Goal: Task Accomplishment & Management: Manage account settings

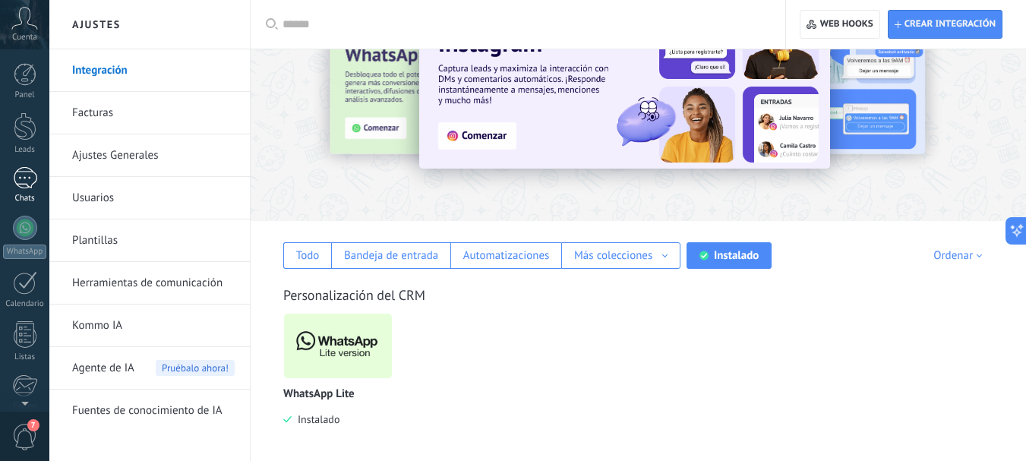
click at [18, 171] on div "1" at bounding box center [25, 178] width 24 height 22
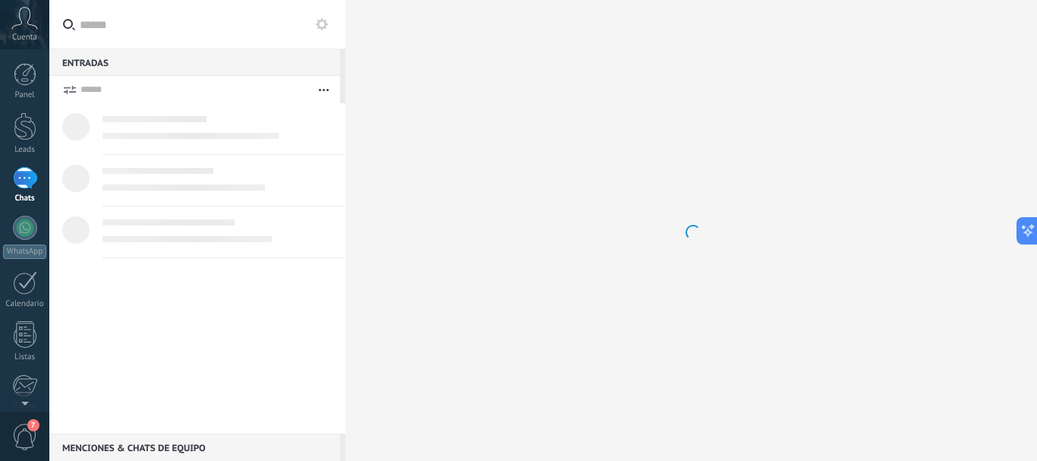
click at [140, 36] on input "text" at bounding box center [207, 24] width 254 height 49
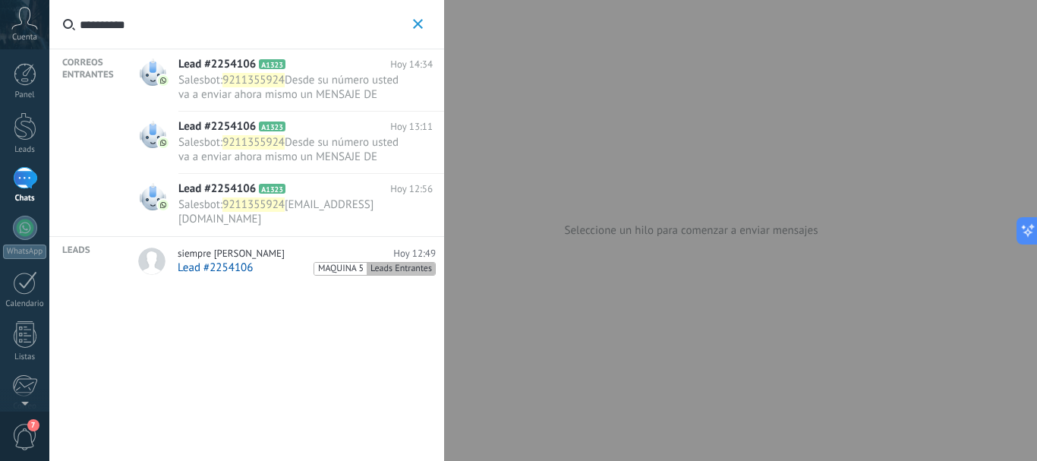
type input "**********"
click at [249, 263] on span "Lead #2254106" at bounding box center [215, 267] width 75 height 14
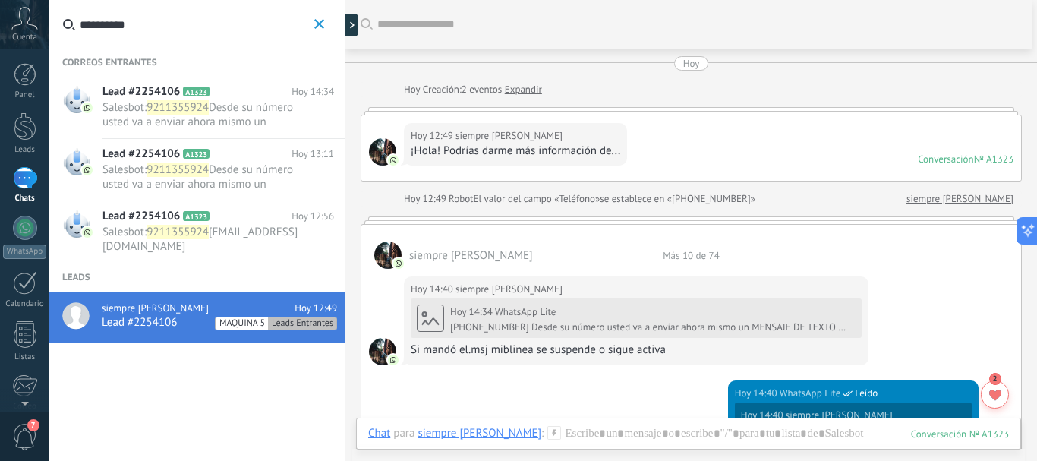
click at [693, 254] on div "Más 10 de 74" at bounding box center [691, 255] width 72 height 13
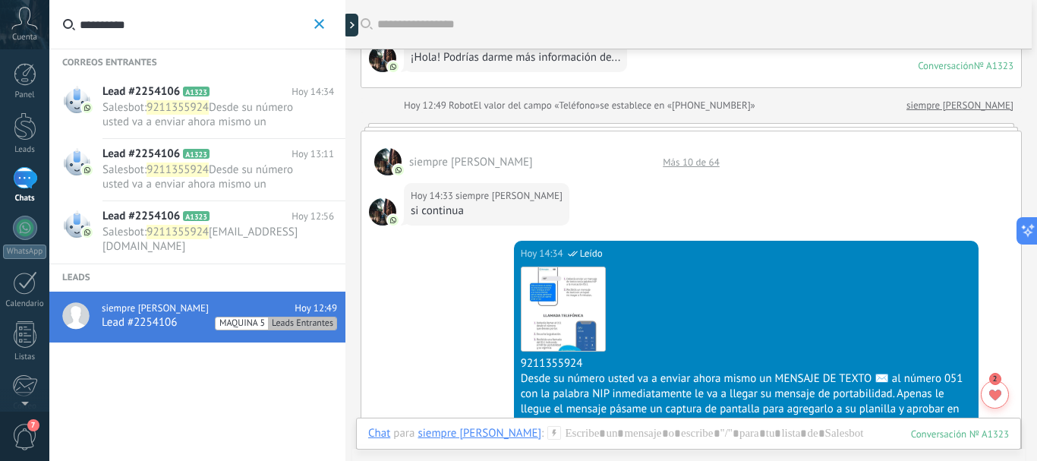
scroll to position [84, 0]
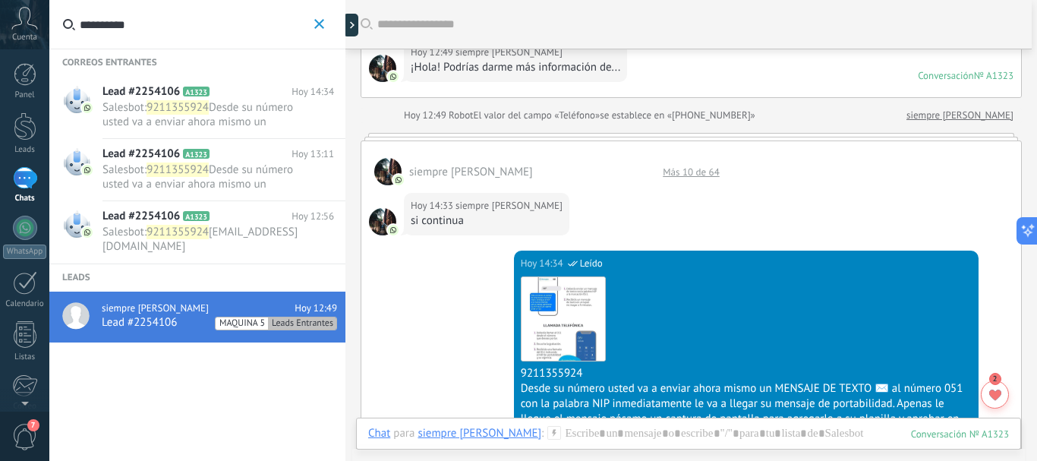
click at [669, 179] on div "siempre [PERSON_NAME] Más 10 de 64" at bounding box center [691, 163] width 660 height 44
click at [670, 178] on div "Más 10 de 64" at bounding box center [691, 172] width 72 height 13
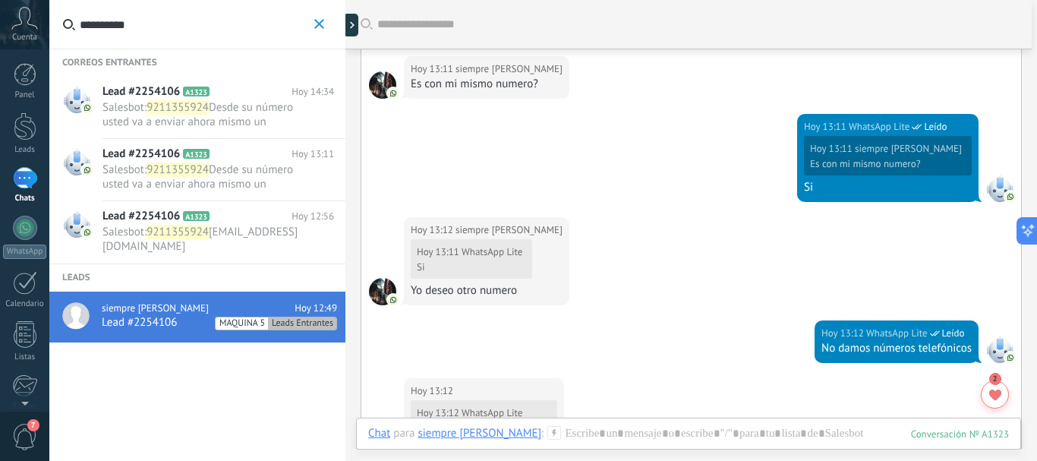
scroll to position [0, 0]
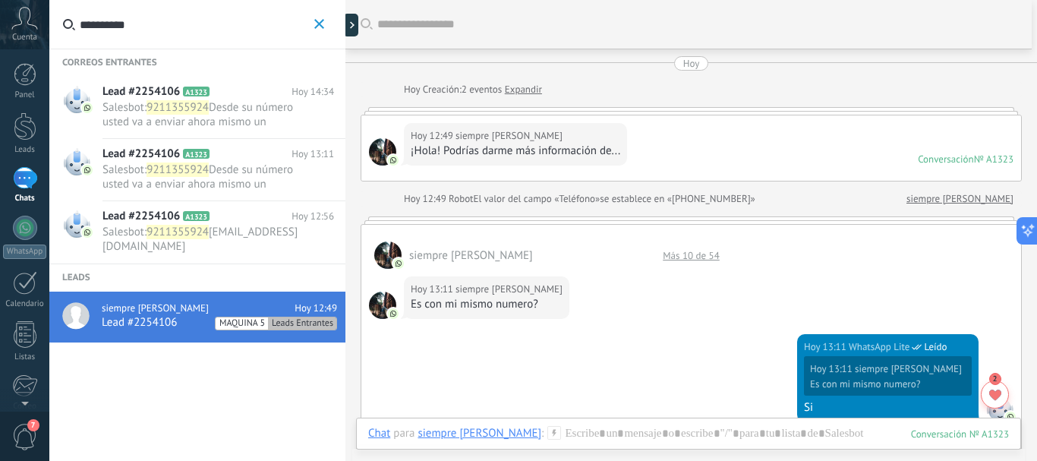
click at [671, 259] on div "Más 10 de 54" at bounding box center [691, 255] width 72 height 13
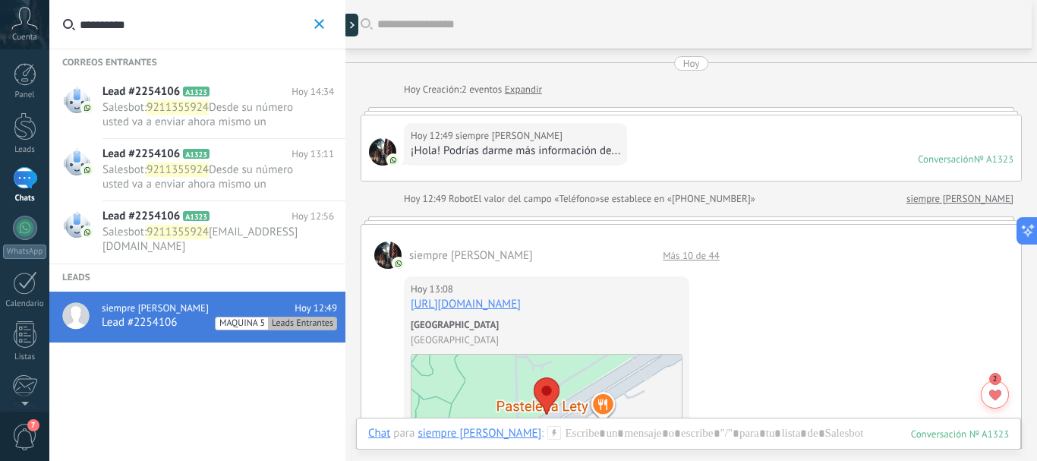
click at [697, 258] on div "Más 10 de 44" at bounding box center [691, 255] width 72 height 13
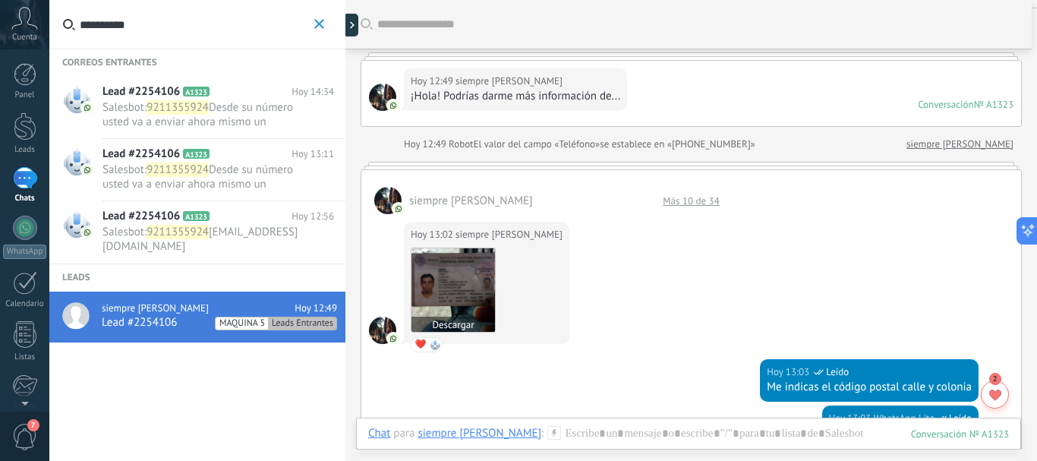
scroll to position [76, 0]
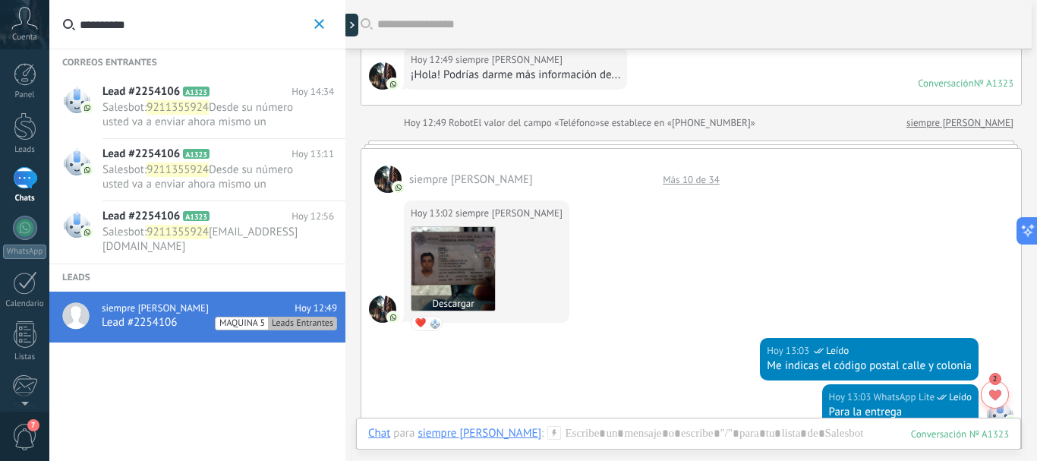
click at [456, 255] on img at bounding box center [454, 269] width 84 height 84
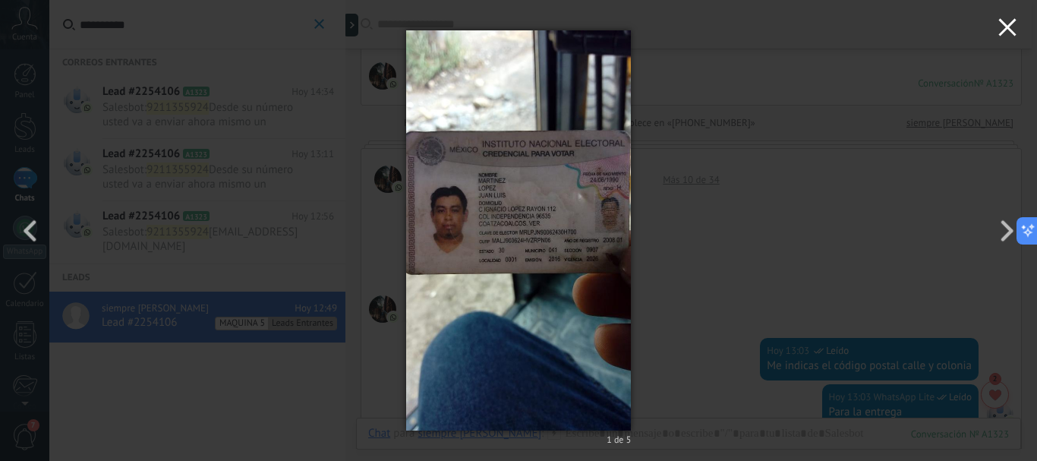
click at [1014, 16] on button "button" at bounding box center [1007, 29] width 59 height 59
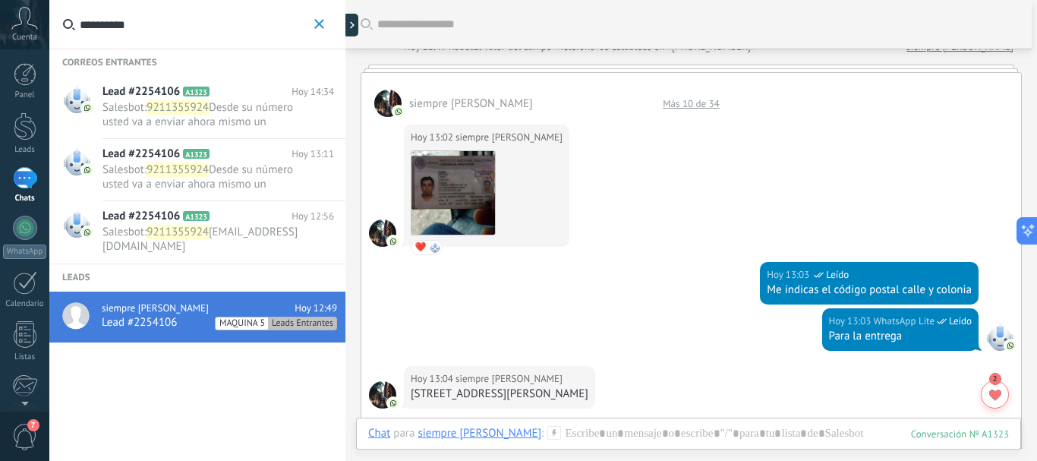
scroll to position [0, 0]
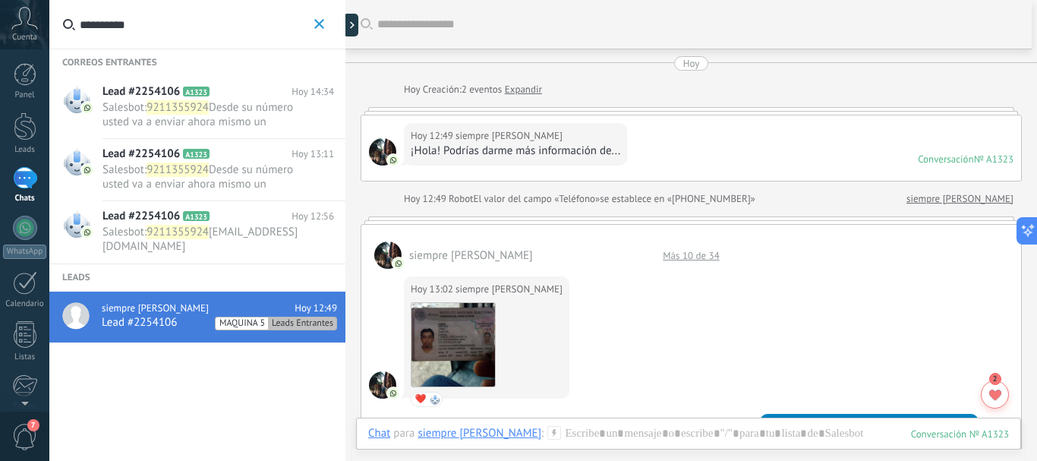
click at [704, 259] on div "Más 10 de 34" at bounding box center [691, 255] width 72 height 13
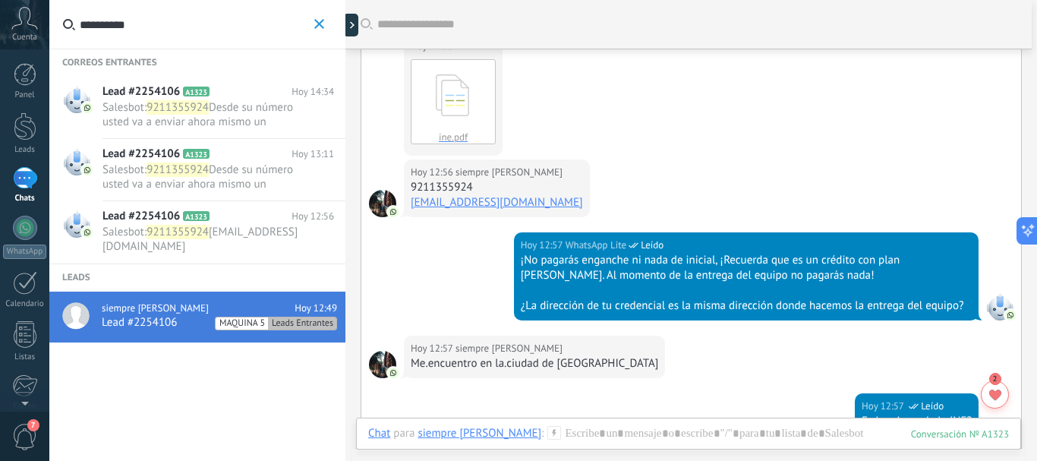
scroll to position [203, 0]
